Goal: Task Accomplishment & Management: Manage account settings

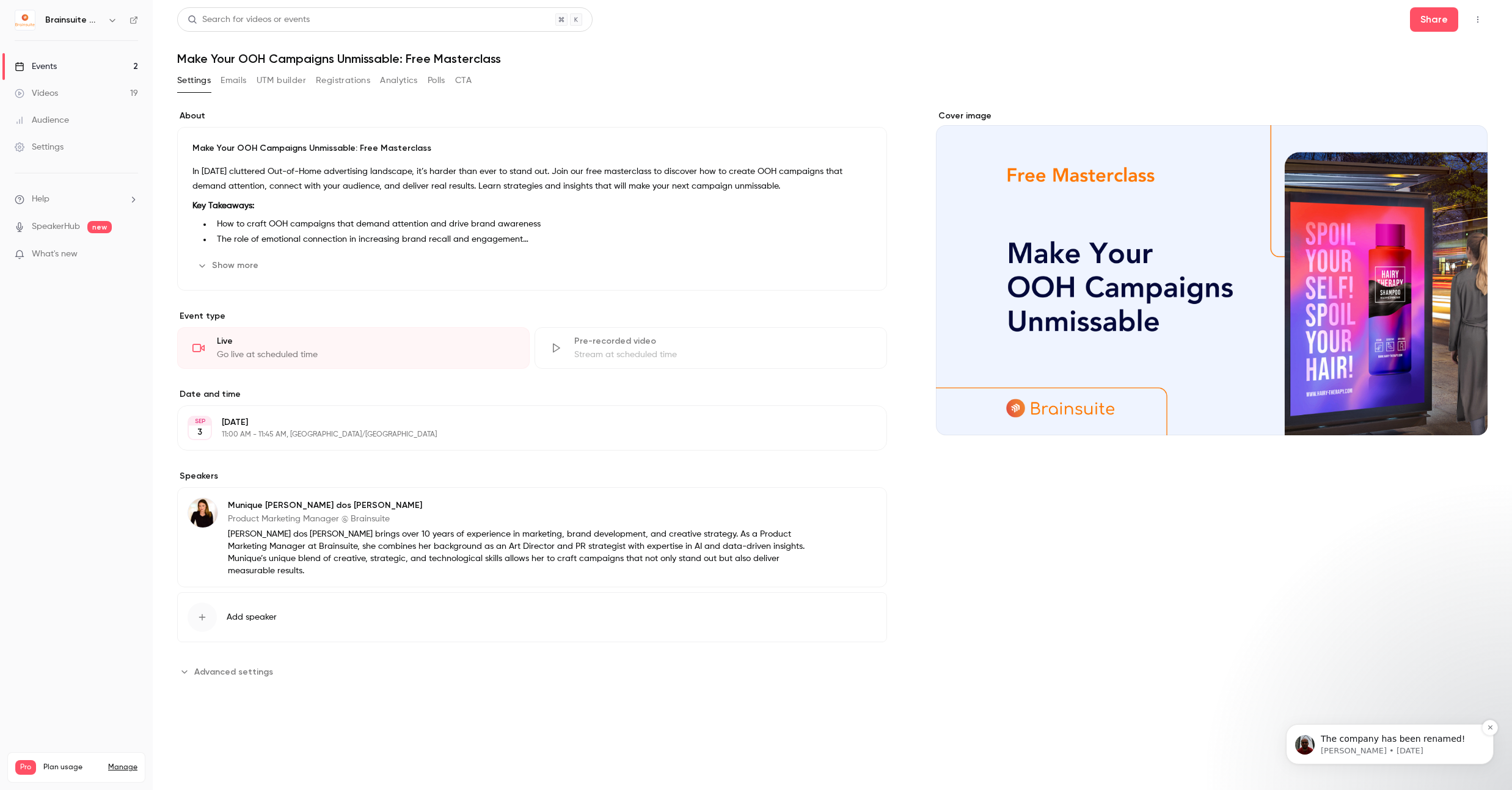
click at [1380, 750] on p "[PERSON_NAME] • [DATE]" at bounding box center [1399, 751] width 158 height 11
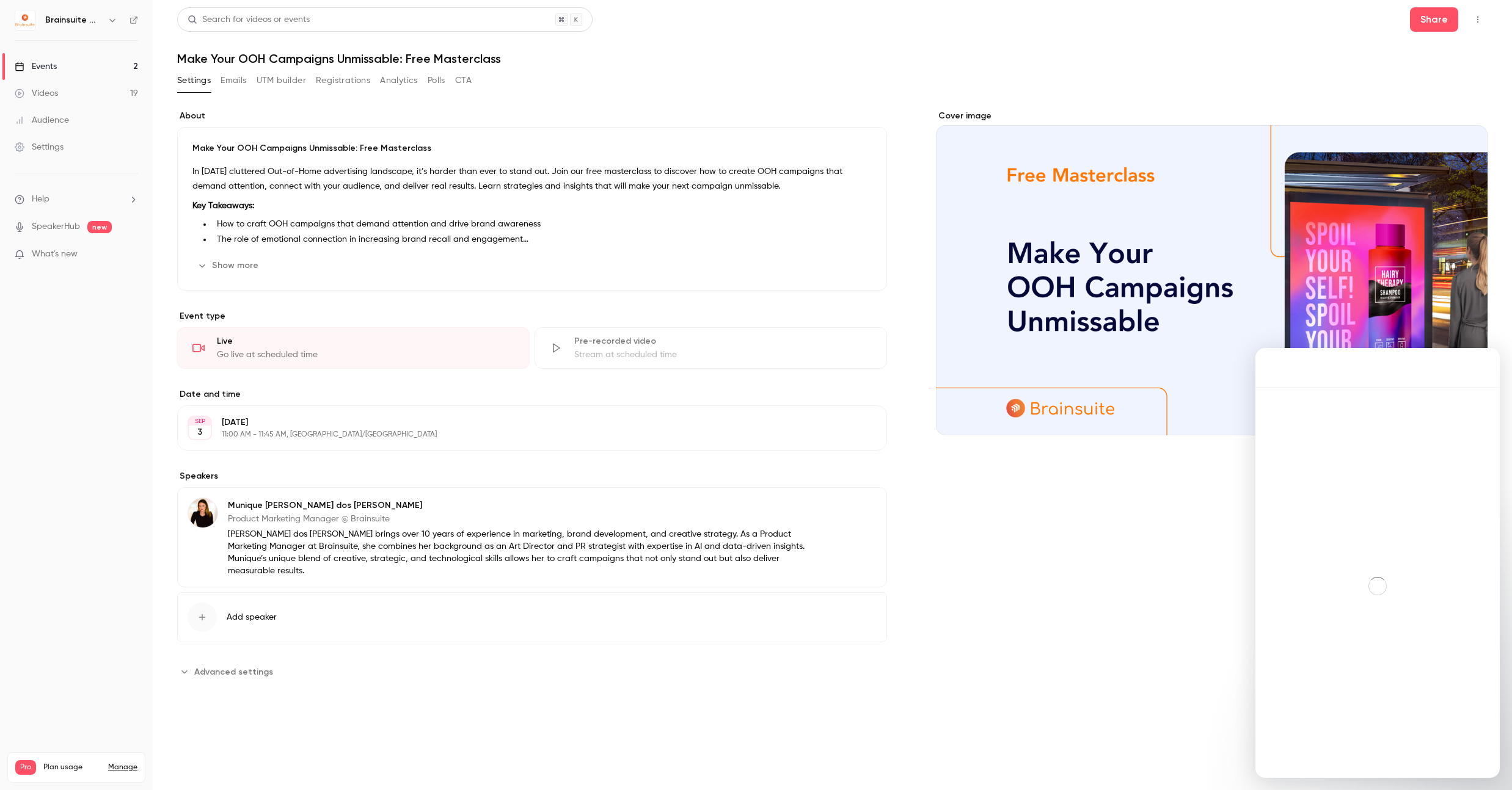
scroll to position [36, 0]
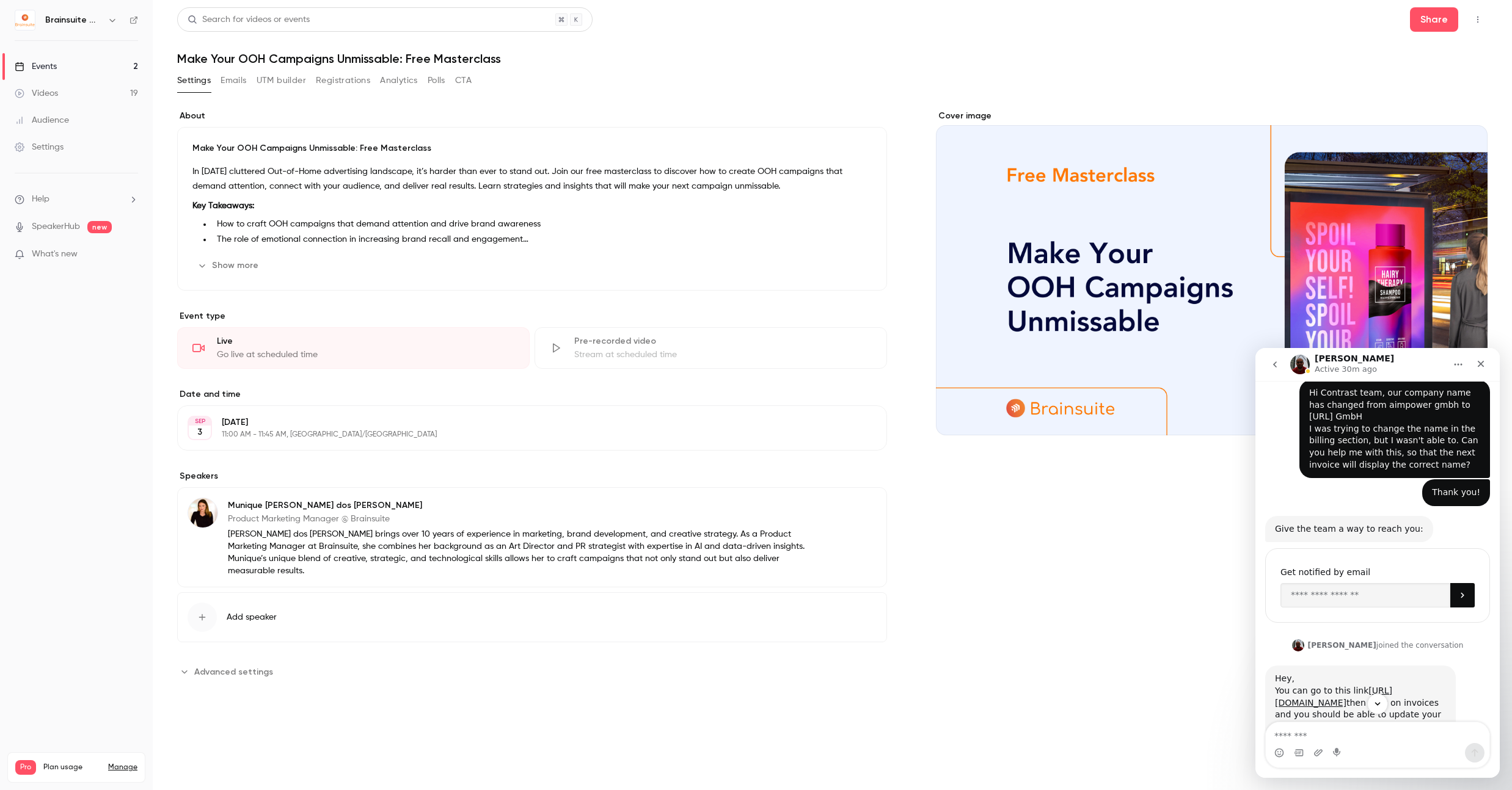
click at [1330, 735] on textarea "Message…" at bounding box center [1377, 733] width 224 height 21
type textarea "**********"
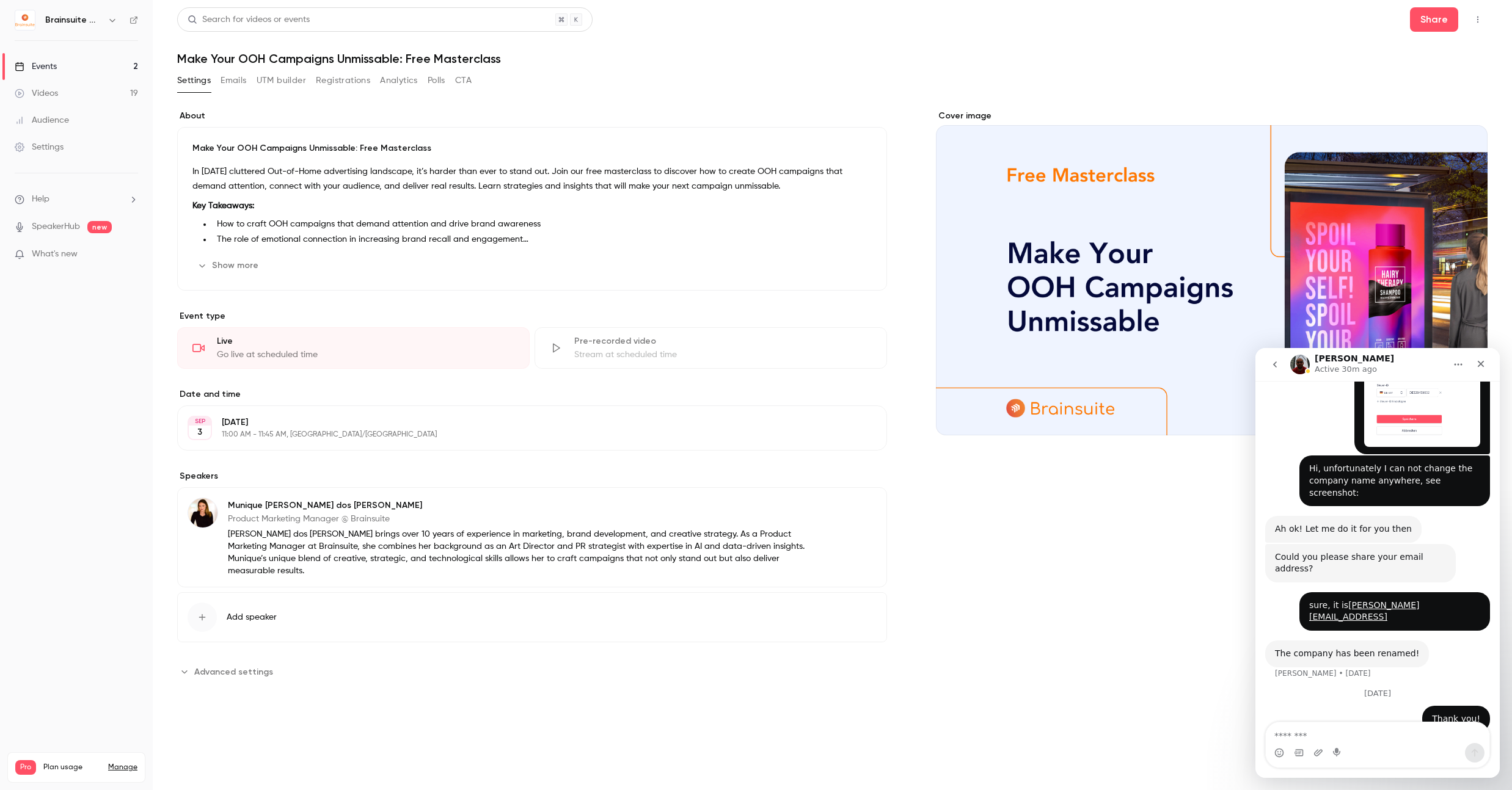
scroll to position [528, 0]
click at [1494, 364] on nav "[PERSON_NAME] Active 30m ago" at bounding box center [1377, 365] width 244 height 33
click at [1482, 366] on icon "Close" at bounding box center [1480, 364] width 7 height 7
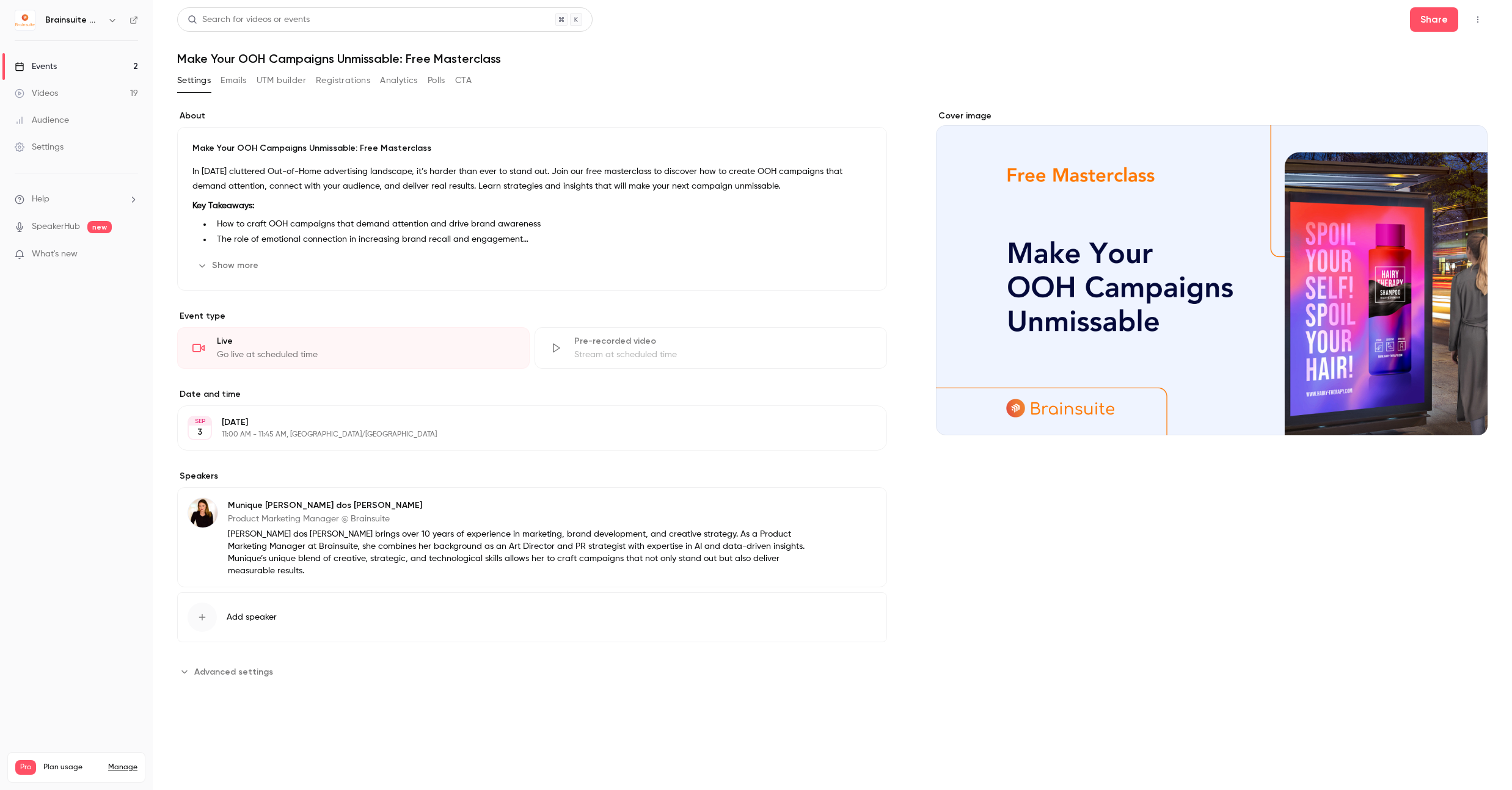
click at [232, 82] on button "Emails" at bounding box center [233, 80] width 26 height 19
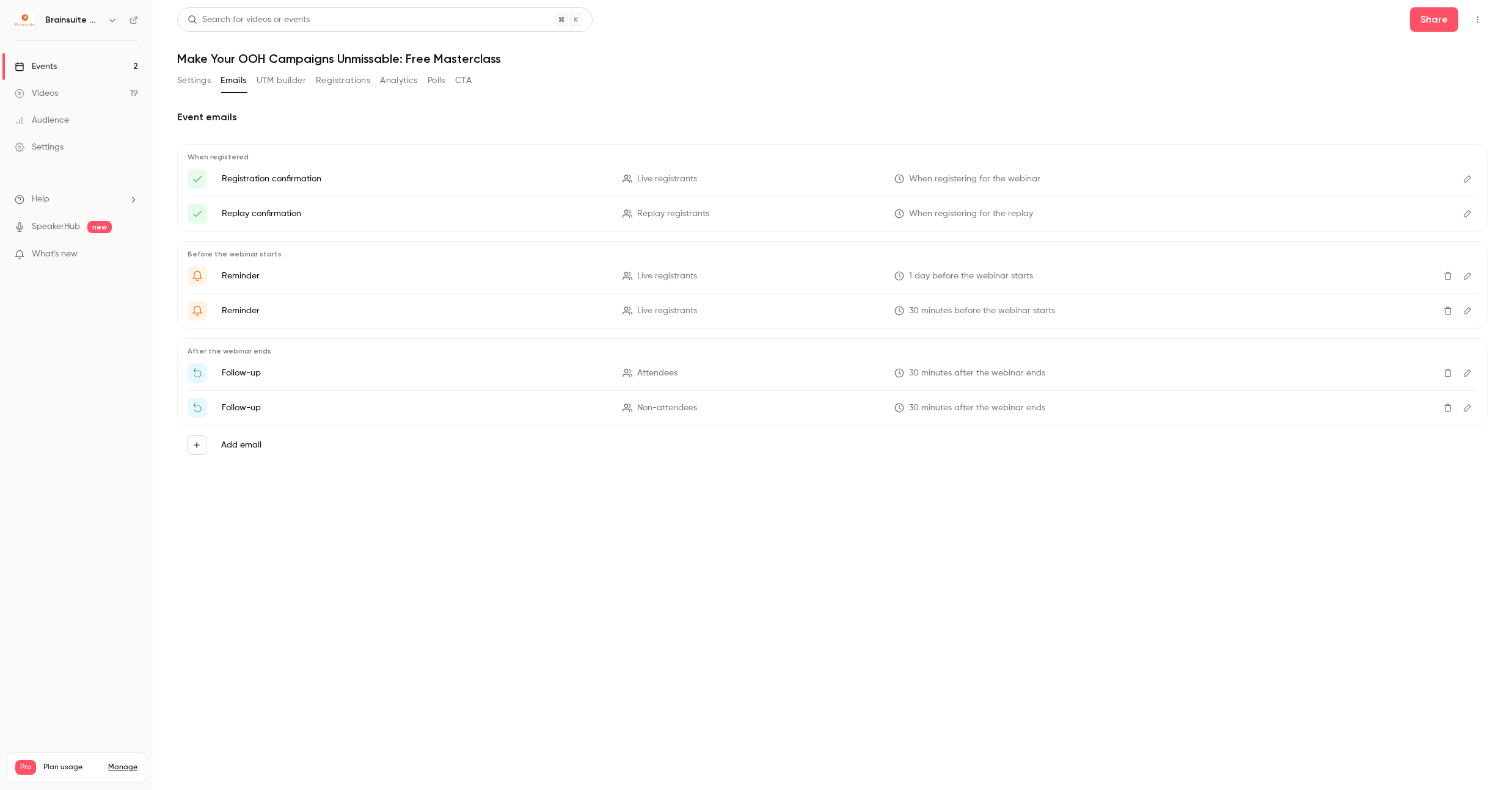
click at [286, 85] on button "UTM builder" at bounding box center [281, 80] width 50 height 19
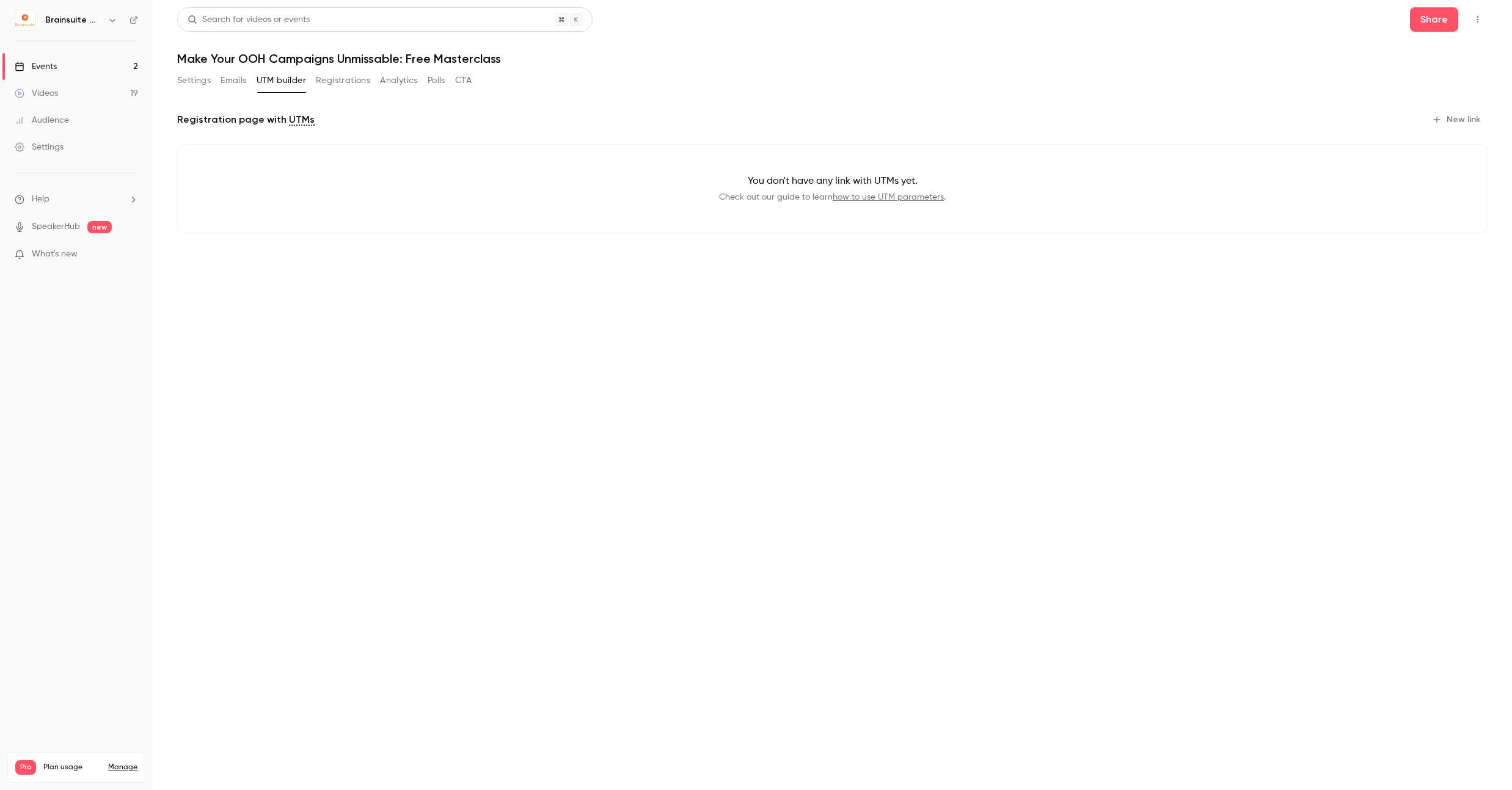
click at [243, 85] on button "Emails" at bounding box center [233, 80] width 26 height 19
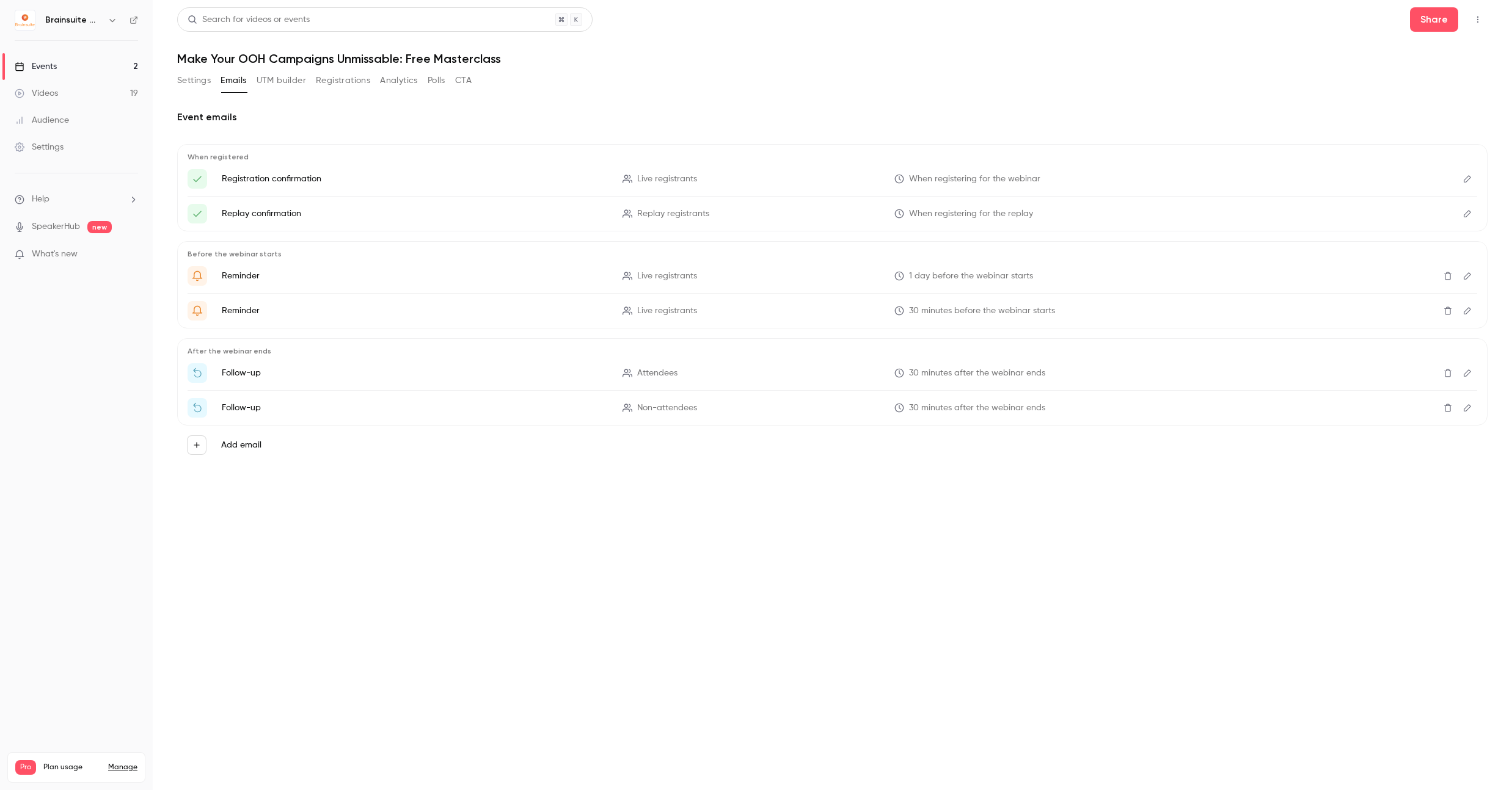
click at [185, 83] on button "Settings" at bounding box center [193, 80] width 33 height 19
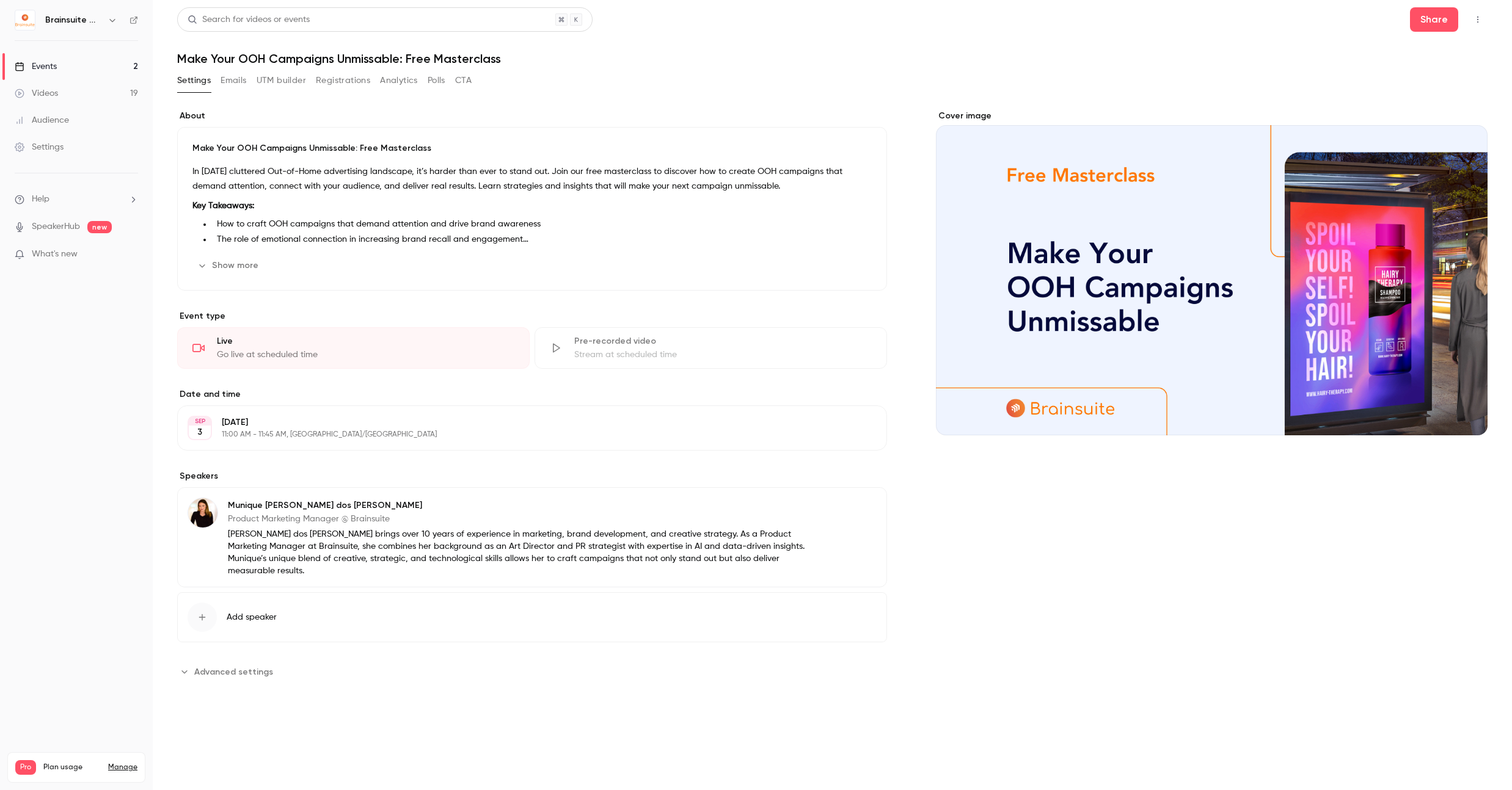
click at [78, 70] on link "Events 2" at bounding box center [76, 66] width 153 height 27
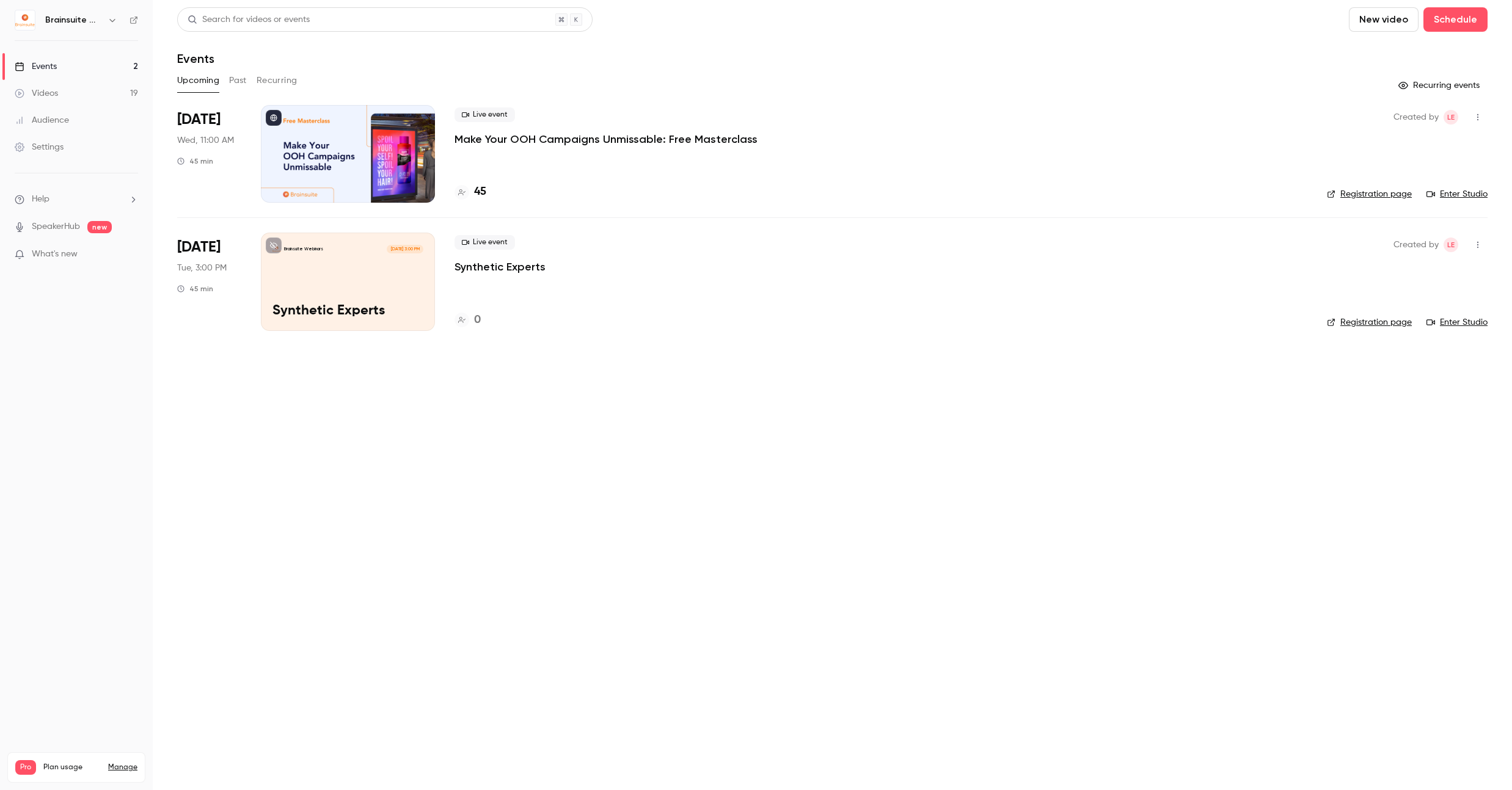
click at [492, 136] on p "Make Your OOH Campaigns Unmissable: Free Masterclass" at bounding box center [605, 139] width 303 height 15
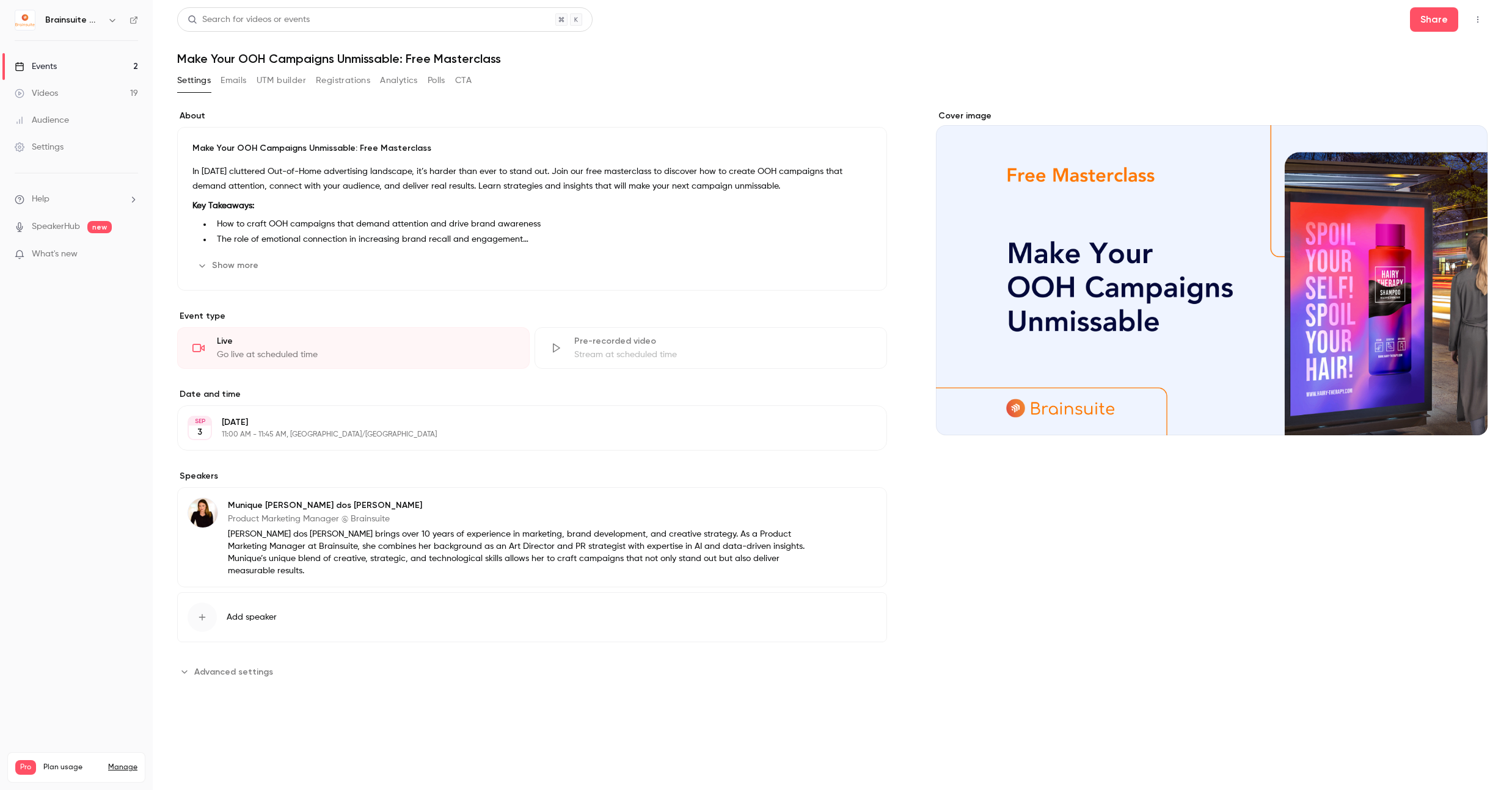
click at [246, 277] on div "Make Your OOH Campaigns Unmissable: Free Masterclass In [DATE] cluttered Out-of…" at bounding box center [532, 209] width 709 height 164
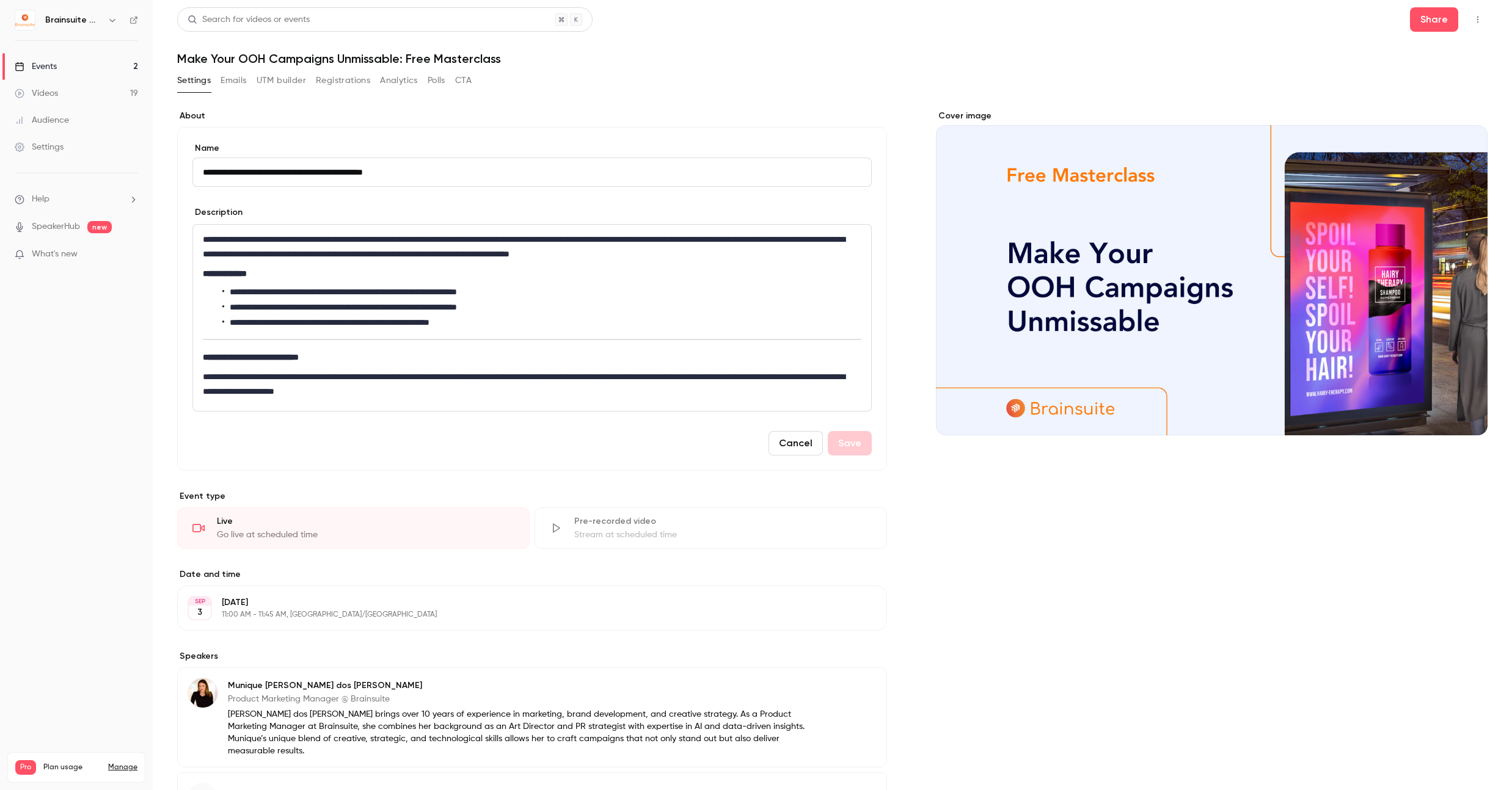
click at [769, 445] on button "Cancel" at bounding box center [796, 443] width 54 height 24
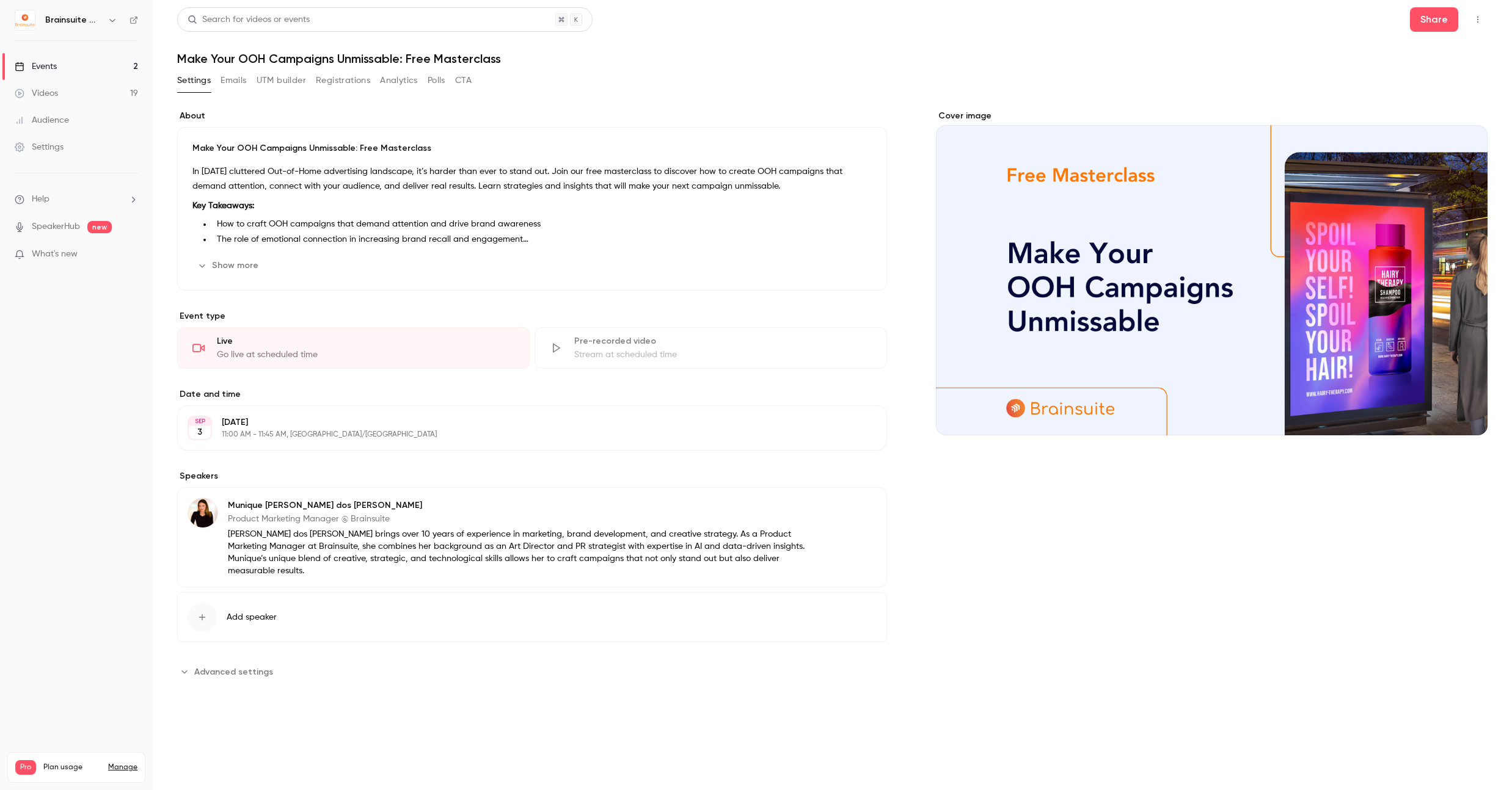
click at [65, 228] on link "SpeakerHub" at bounding box center [56, 227] width 48 height 13
